Goal: Find contact information: Find contact information

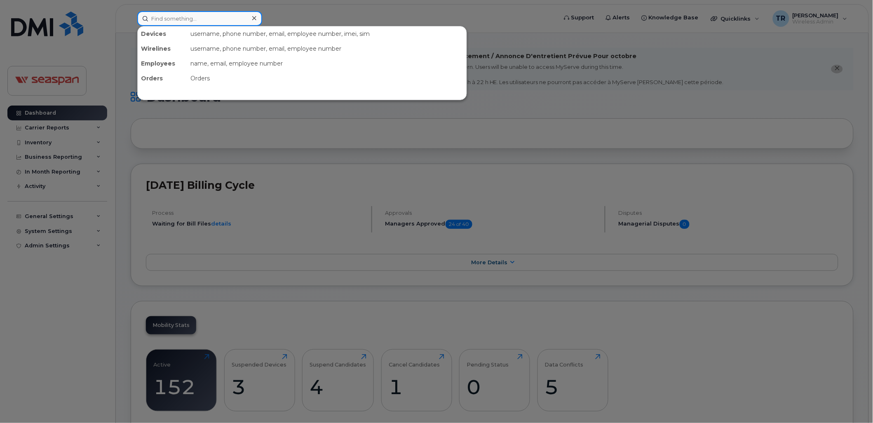
click at [224, 15] on input at bounding box center [199, 18] width 125 height 15
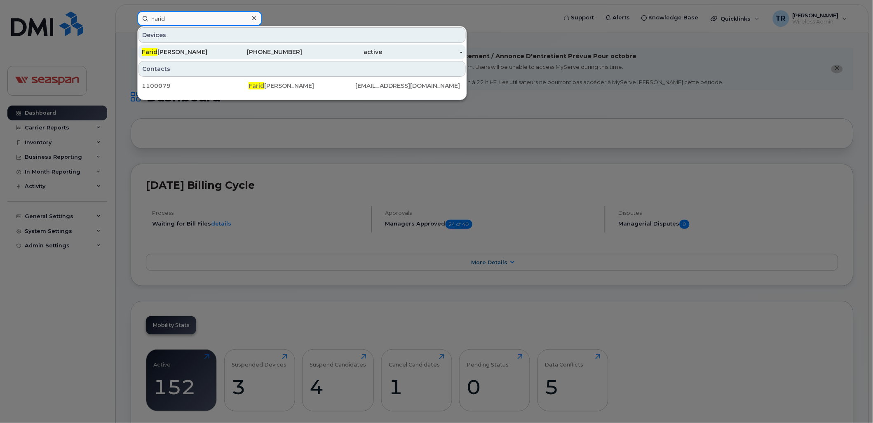
type input "Farid"
click at [197, 50] on div "[PERSON_NAME]" at bounding box center [182, 52] width 80 height 8
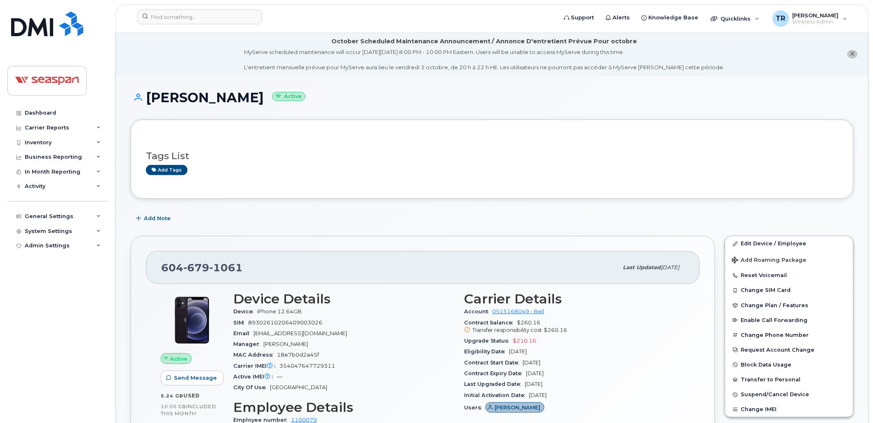
drag, startPoint x: 245, startPoint y: 100, endPoint x: 147, endPoint y: 95, distance: 98.6
click at [147, 95] on h1 "Farid Foroughi Active" at bounding box center [492, 97] width 723 height 14
copy h1 "Farid Foroughi"
click at [366, 244] on div "604 679 1061 Last updated Sep 12, 2025 Active Send Message 5.24 GB  used 10.00 …" at bounding box center [423, 423] width 585 height 374
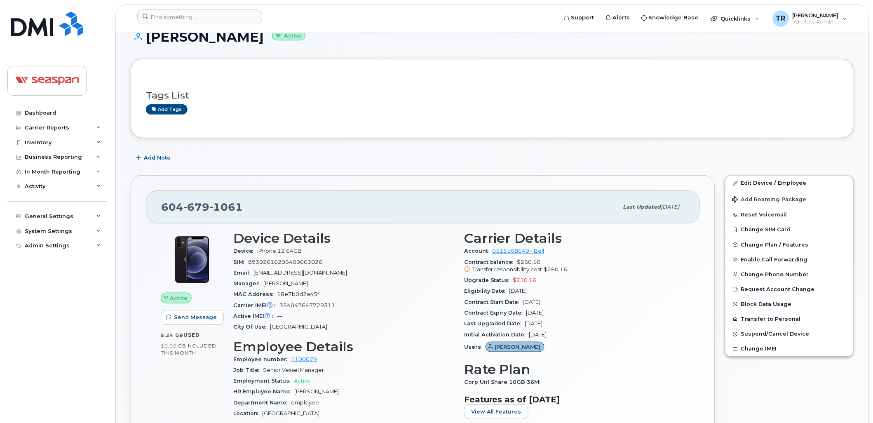
scroll to position [92, 0]
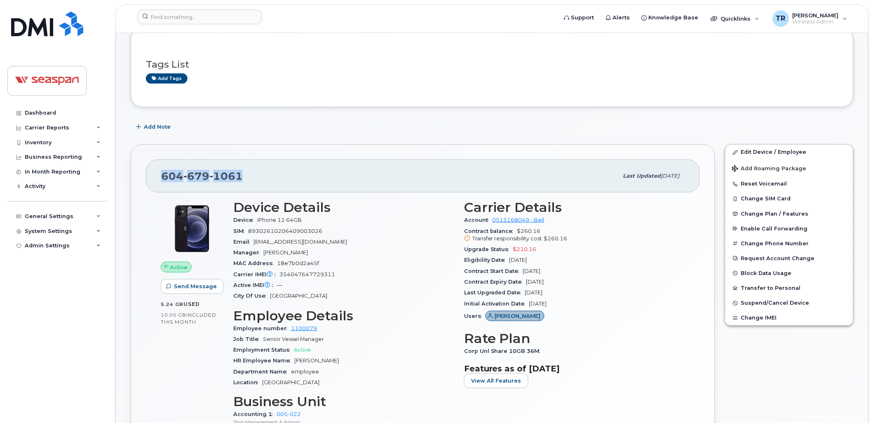
drag, startPoint x: 245, startPoint y: 174, endPoint x: 163, endPoint y: 174, distance: 81.6
click at [163, 174] on div "604 679 1061" at bounding box center [389, 175] width 457 height 17
copy span "604 679 1061"
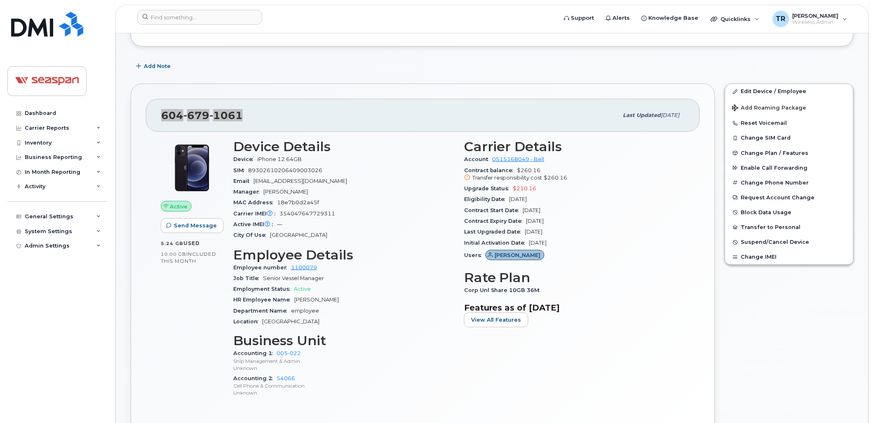
scroll to position [152, 0]
